Goal: Communication & Community: Share content

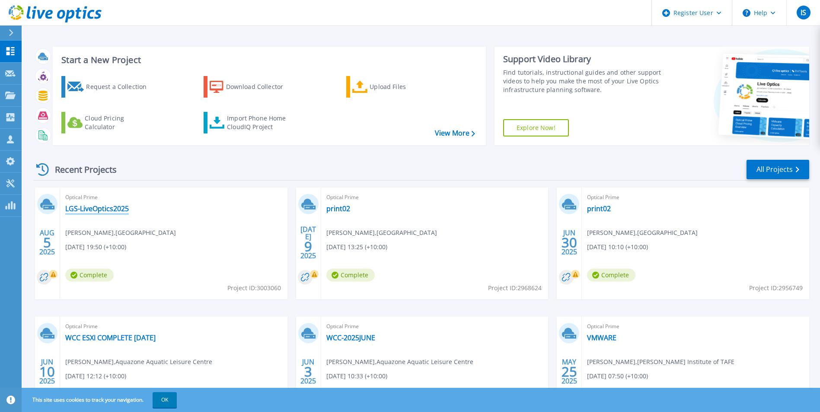
click at [124, 210] on link "LGS-LiveOptics2025" at bounding box center [97, 208] width 64 height 9
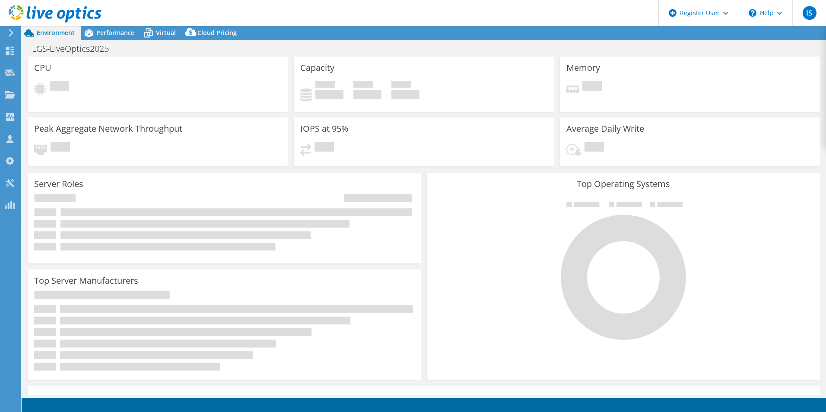
select select "USD"
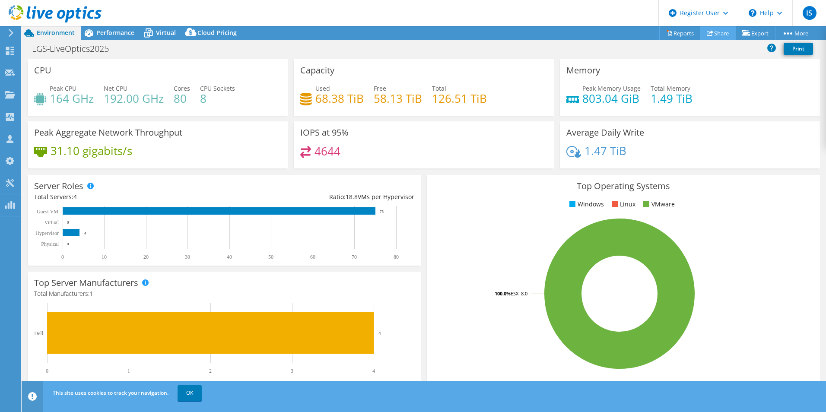
click at [715, 38] on link "Share" at bounding box center [717, 32] width 35 height 13
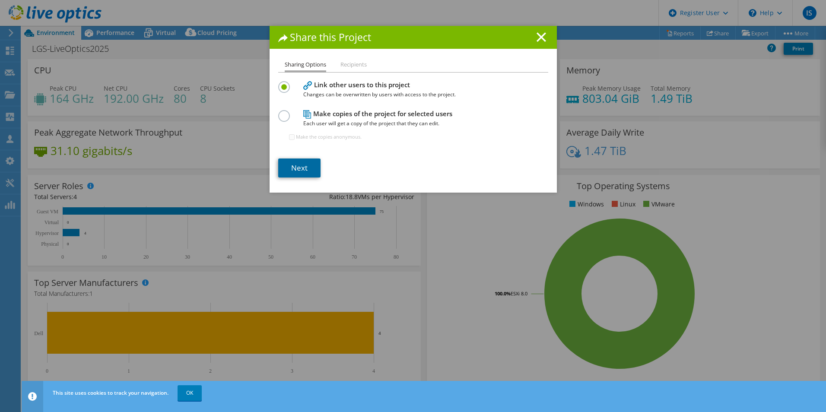
click at [302, 169] on link "Next" at bounding box center [299, 168] width 42 height 19
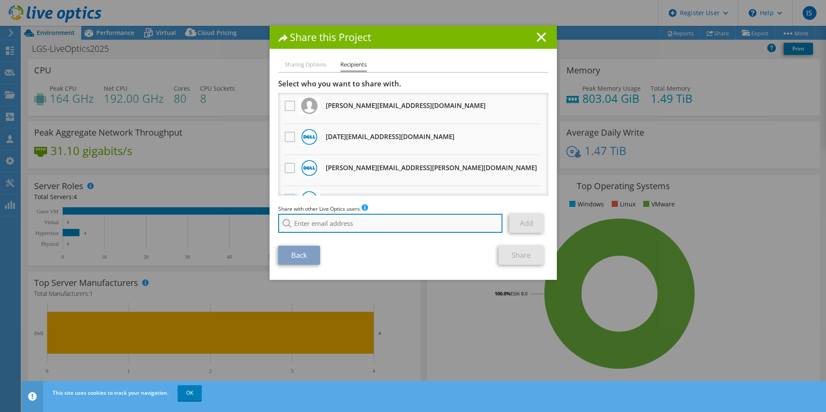
click at [323, 219] on input "search" at bounding box center [390, 223] width 225 height 19
paste input "[EMAIL_ADDRESS][DOMAIN_NAME]"
type input "[EMAIL_ADDRESS][DOMAIN_NAME]"
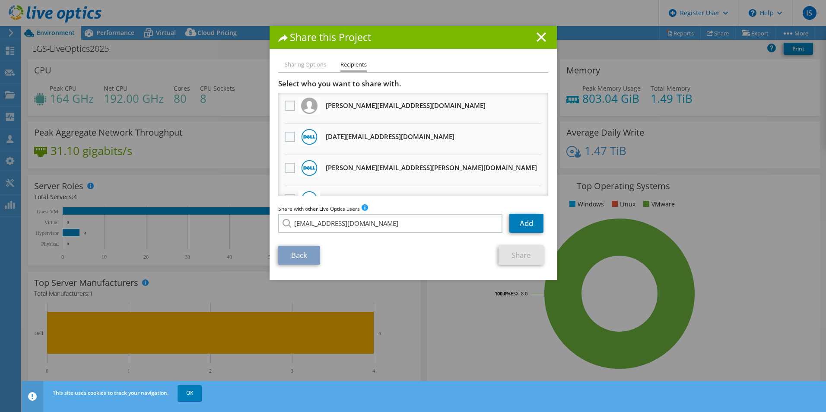
click at [334, 234] on div "Share with other Live Optics users Enter a single email address and click add. …" at bounding box center [413, 220] width 270 height 33
click at [527, 219] on link "Add" at bounding box center [526, 223] width 34 height 19
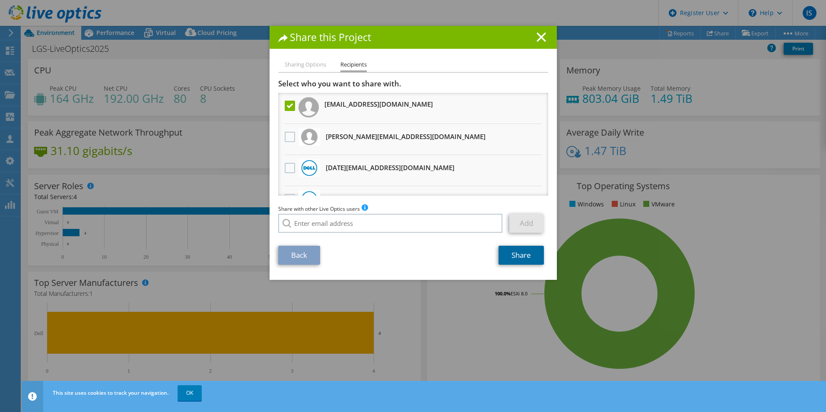
click at [515, 258] on link "Share" at bounding box center [521, 255] width 45 height 19
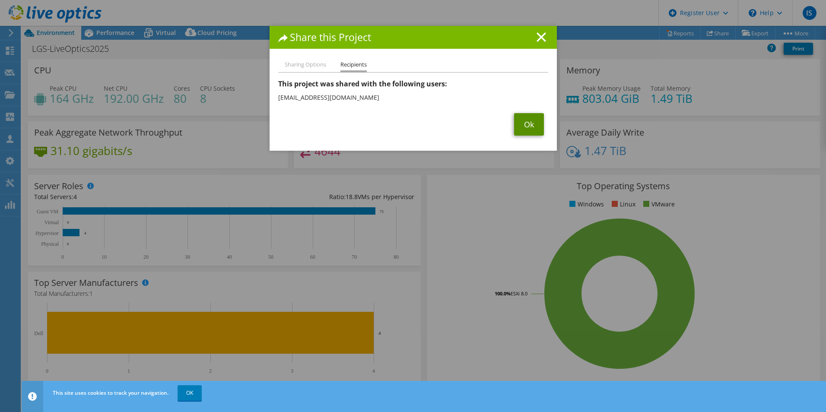
click at [528, 124] on link "Ok" at bounding box center [529, 124] width 30 height 22
